Goal: Task Accomplishment & Management: Complete application form

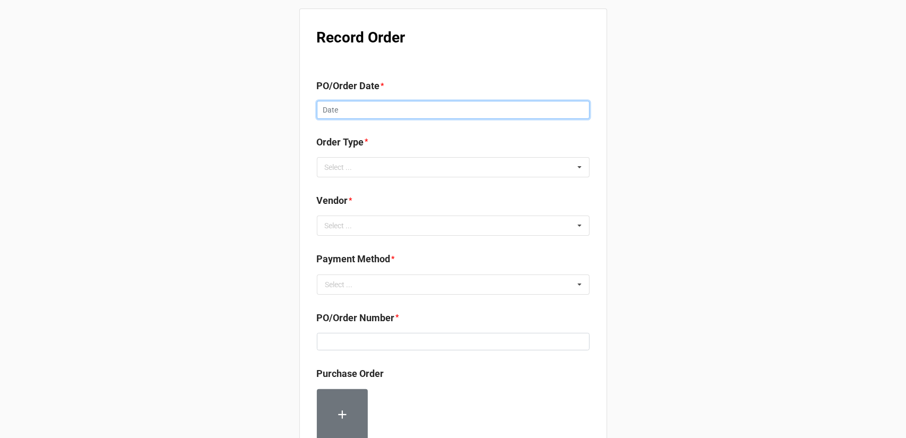
click at [363, 101] on input "text" at bounding box center [453, 110] width 273 height 18
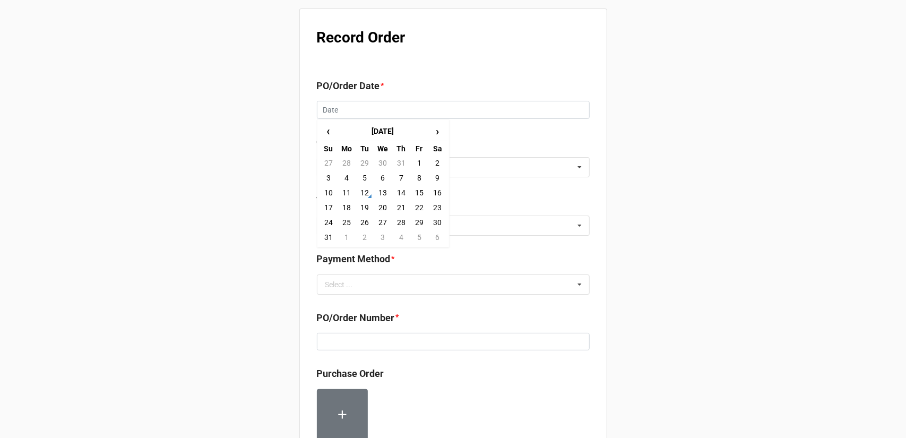
click at [364, 192] on td "12" at bounding box center [365, 192] width 18 height 15
type input "[DATE]"
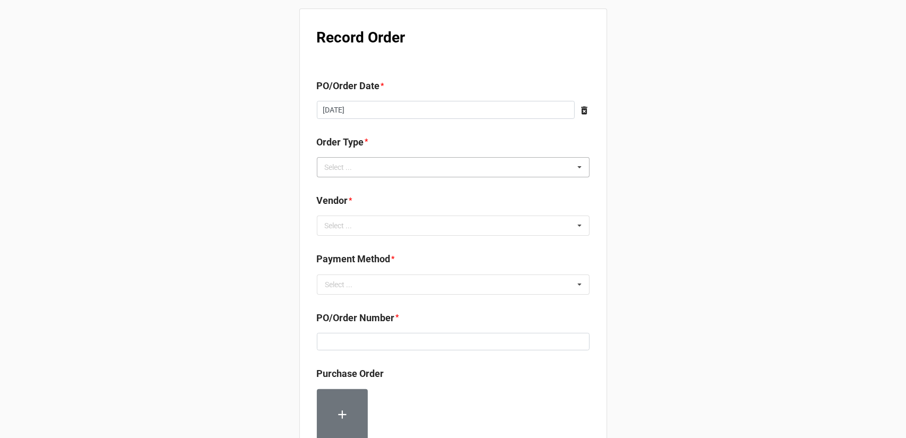
click at [394, 170] on div "Select ... Inventory Replenishment Item Requested Associated with a Specific Job" at bounding box center [453, 167] width 273 height 20
click at [391, 192] on div "Inventory Replenishment" at bounding box center [453, 187] width 272 height 20
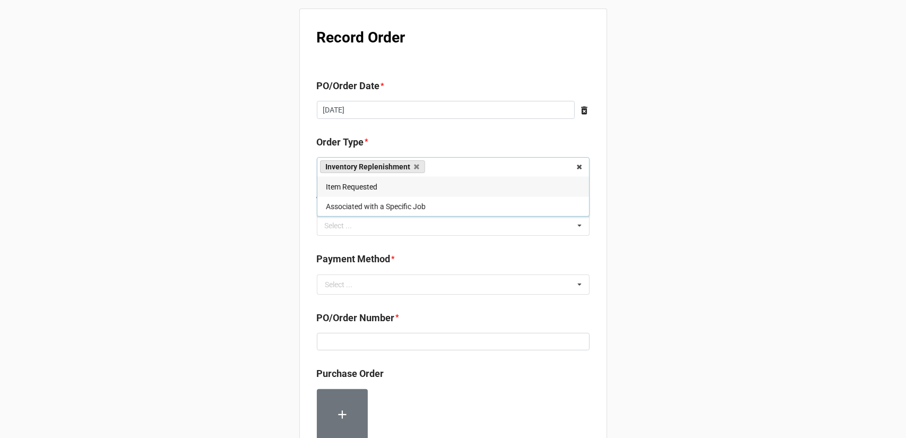
drag, startPoint x: 462, startPoint y: 261, endPoint x: 462, endPoint y: 253, distance: 8.0
click at [462, 261] on b "Payment Method *" at bounding box center [453, 261] width 273 height 19
click at [436, 216] on div "Select ... No results found." at bounding box center [453, 225] width 273 height 20
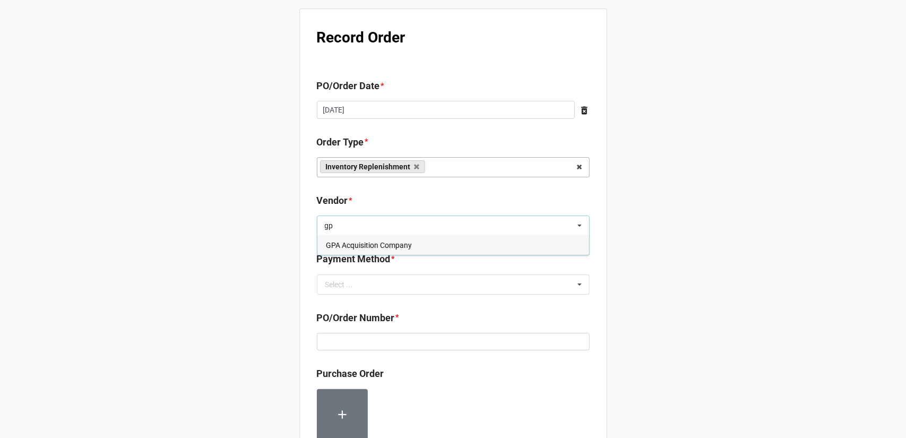
type input "gp"
click at [395, 248] on span "GPA Acquisition Company" at bounding box center [369, 245] width 86 height 8
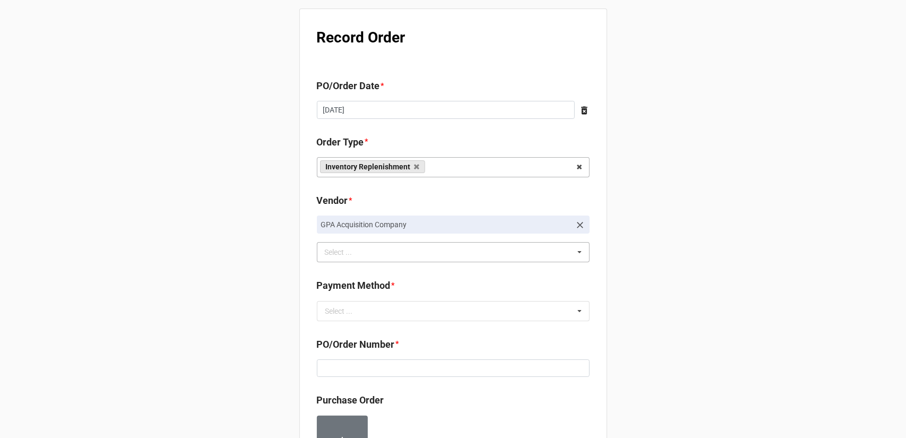
click at [668, 221] on div "Record Order PO/Order Date * [DATE] ‹ [DATE] › Su Mo Tu We Th Fr Sa 27 28 29 30…" at bounding box center [453, 420] width 906 height 841
click at [437, 306] on input "text" at bounding box center [454, 310] width 272 height 19
click at [400, 331] on div "Terms/Invoiced" at bounding box center [453, 331] width 272 height 20
click at [649, 314] on div "Record Order PO/Order Date * [DATE] ‹ [DATE] › Su Mo Tu We Th Fr Sa 27 28 29 30…" at bounding box center [453, 420] width 906 height 841
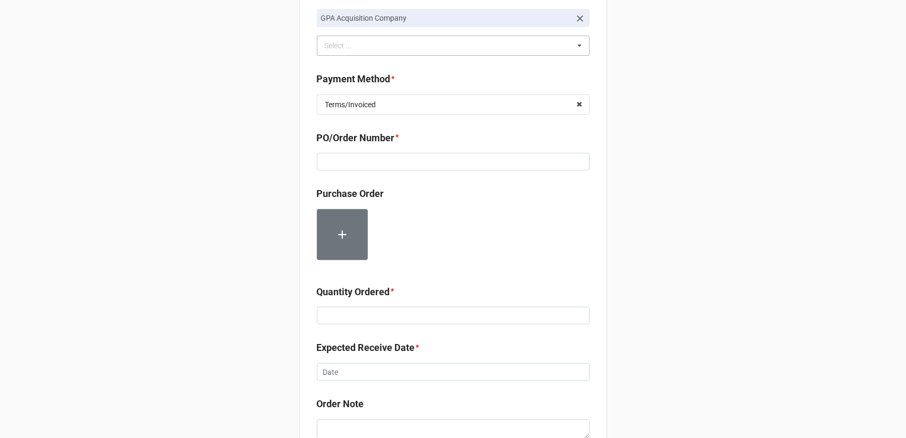
scroll to position [212, 0]
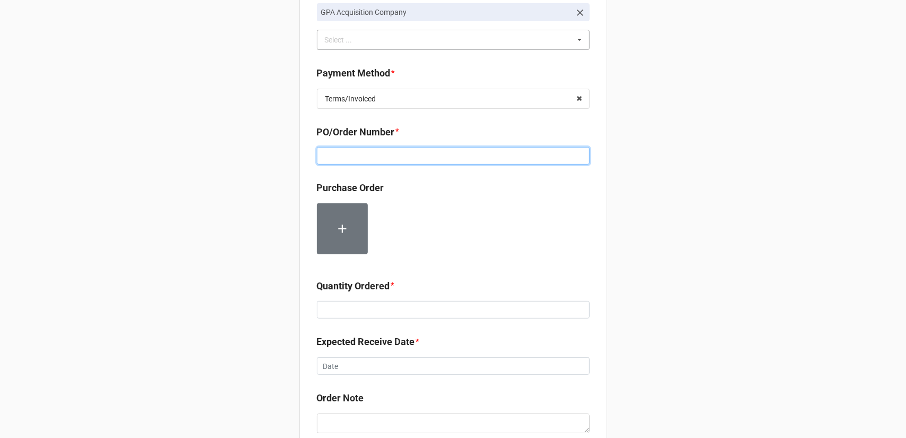
click at [416, 159] on input at bounding box center [453, 156] width 273 height 18
paste input "160178"
type input "160178"
click at [628, 206] on div "Record Order PO/Order Date * [DATE] ‹ [DATE] › Su Mo Tu We Th Fr Sa 27 28 29 30…" at bounding box center [453, 208] width 906 height 841
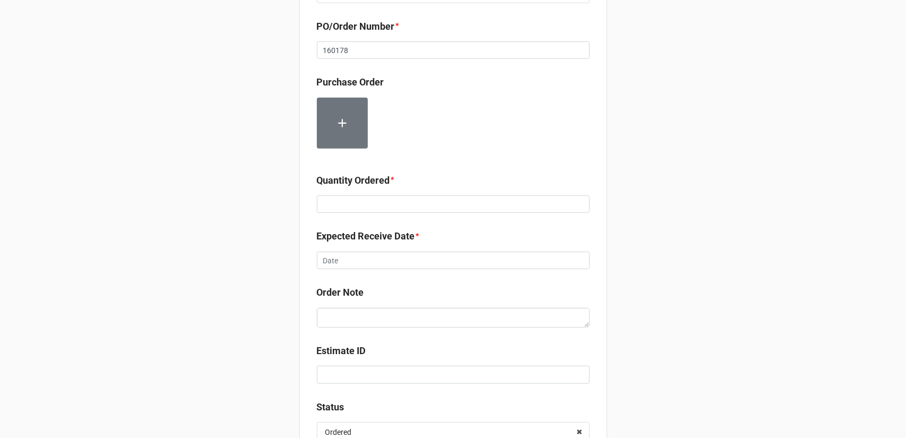
scroll to position [318, 0]
click at [422, 197] on input at bounding box center [453, 204] width 273 height 18
type input "24000"
click at [688, 223] on div "Record Order PO/Order Date * [DATE] ‹ [DATE] › Su Mo Tu We Th Fr Sa 27 28 29 30…" at bounding box center [453, 102] width 906 height 841
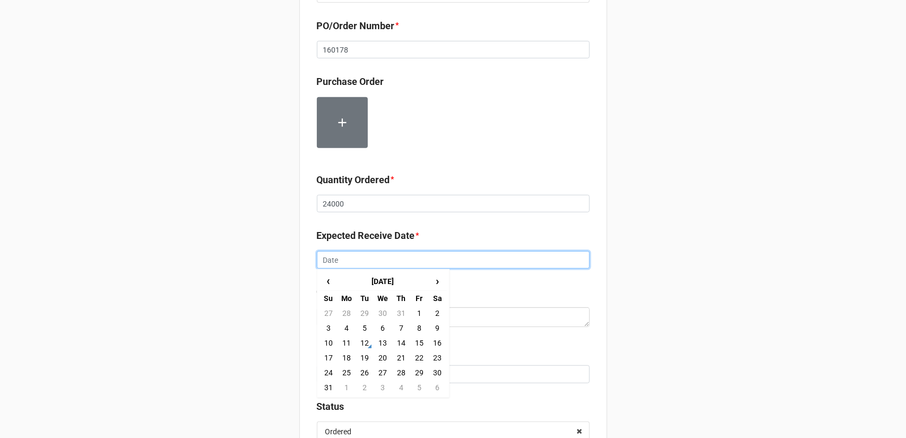
click at [441, 260] on input "text" at bounding box center [453, 260] width 273 height 18
click at [402, 341] on td "14" at bounding box center [401, 342] width 18 height 15
type input "[DATE]"
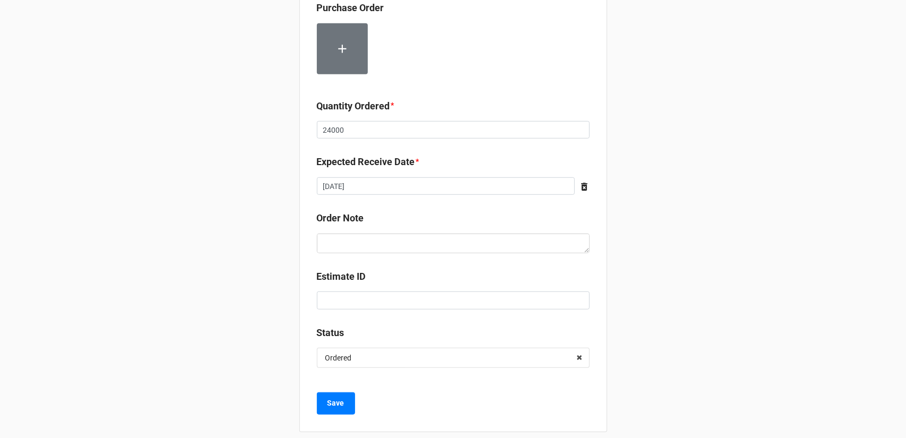
scroll to position [402, 0]
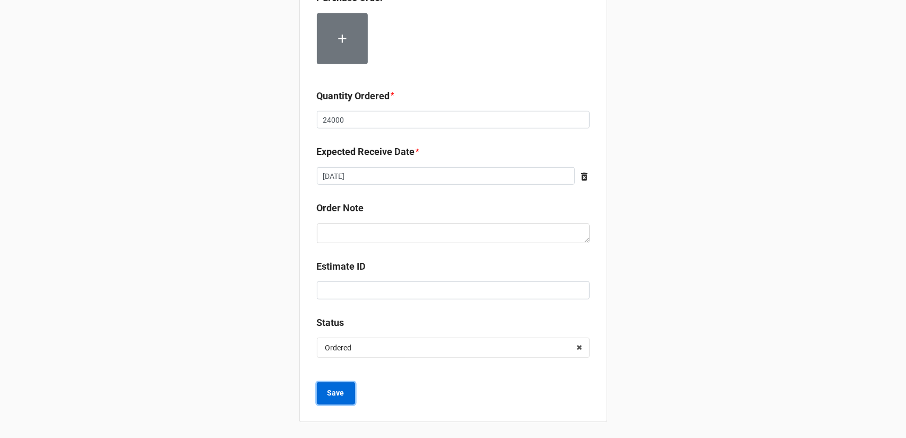
click at [345, 388] on button "Save" at bounding box center [336, 393] width 38 height 22
